Goal: Task Accomplishment & Management: Use online tool/utility

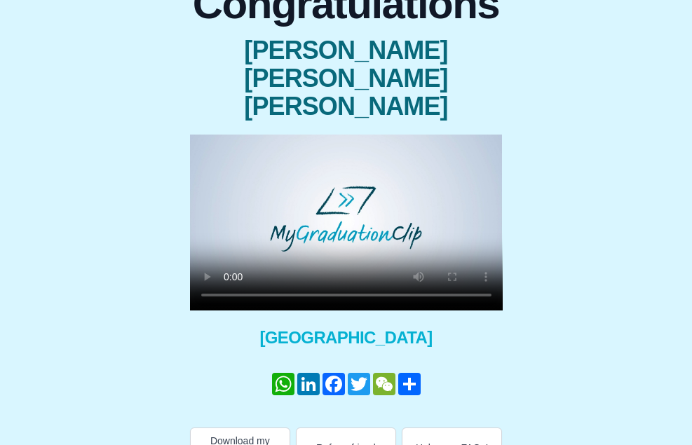
scroll to position [113, 0]
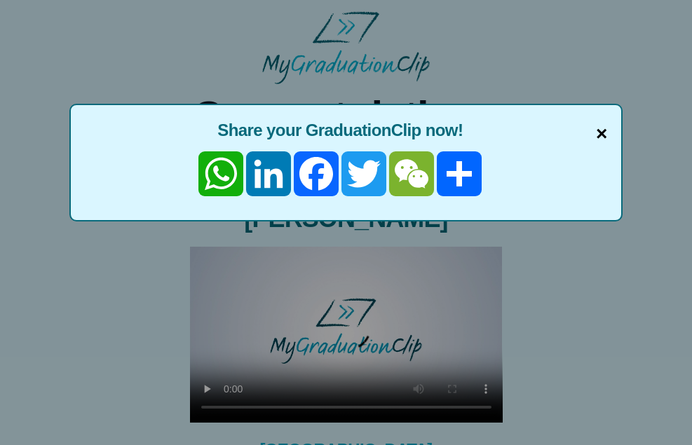
click at [603, 129] on span "×" at bounding box center [601, 133] width 11 height 29
